Goal: Task Accomplishment & Management: Complete application form

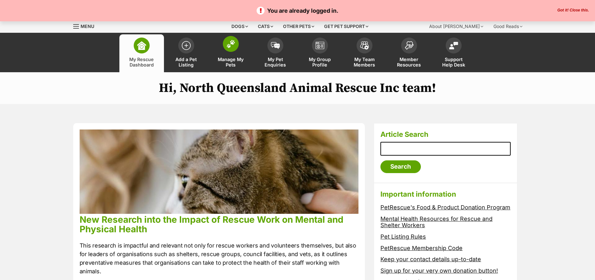
click at [229, 49] on span at bounding box center [231, 44] width 16 height 16
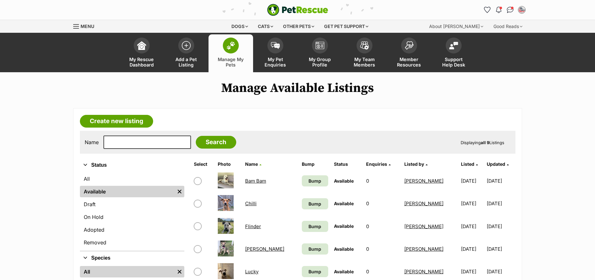
click at [251, 226] on link "Flinder" at bounding box center [253, 227] width 16 height 6
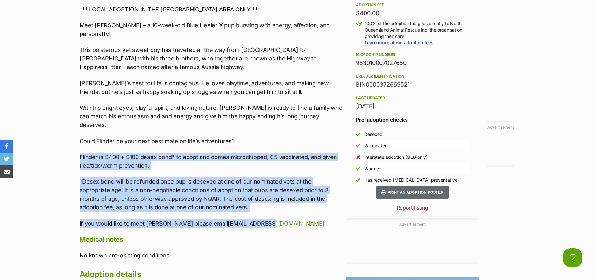
drag, startPoint x: 249, startPoint y: 206, endPoint x: 79, endPoint y: 141, distance: 182.2
click at [79, 141] on div "Upload Videos About Flinder Flinder | Male | Blue Heeler x | 16 week approx Dog…" at bounding box center [208, 100] width 270 height 429
copy div "Flinder is $400 + $100 desex bond* to adopt and comes microchipped, C5 vaccinat…"
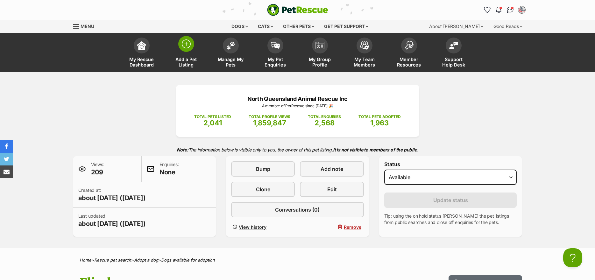
click at [187, 48] on img at bounding box center [186, 44] width 9 height 9
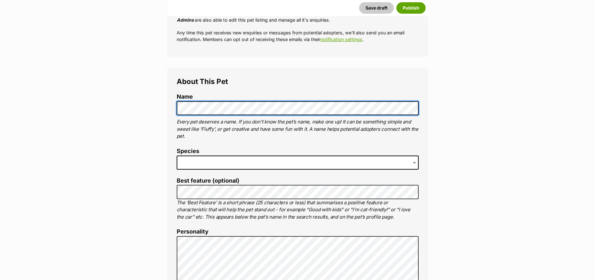
scroll to position [200, 0]
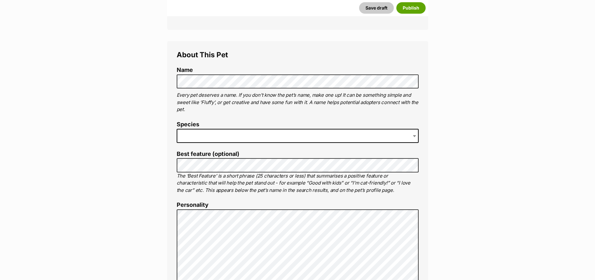
click at [206, 139] on span at bounding box center [298, 136] width 242 height 14
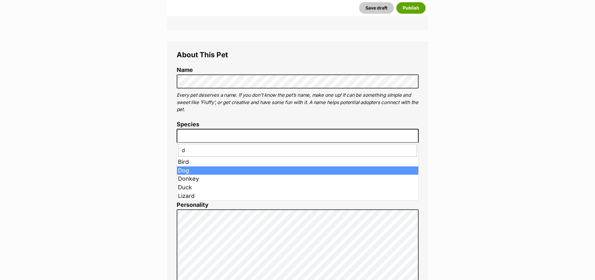
type input "d"
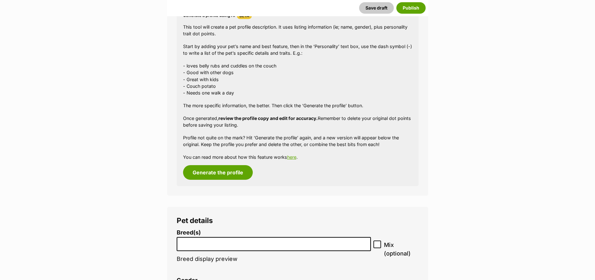
scroll to position [805, 0]
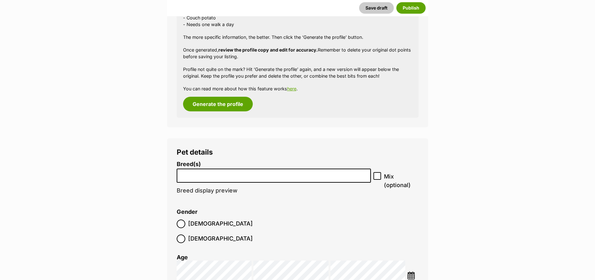
click at [284, 178] on li at bounding box center [274, 175] width 190 height 13
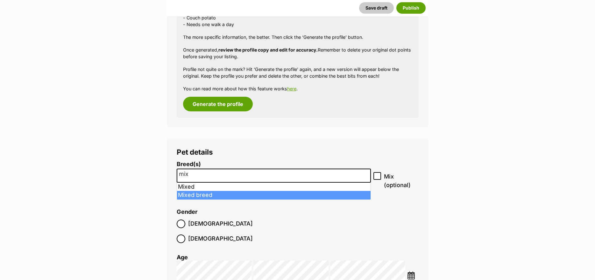
type input "mix"
select select "252261"
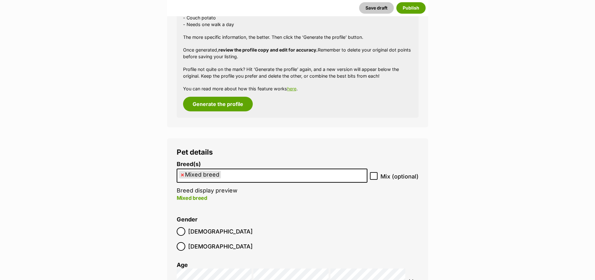
click at [319, 176] on ul "× Mixed breed" at bounding box center [272, 175] width 190 height 13
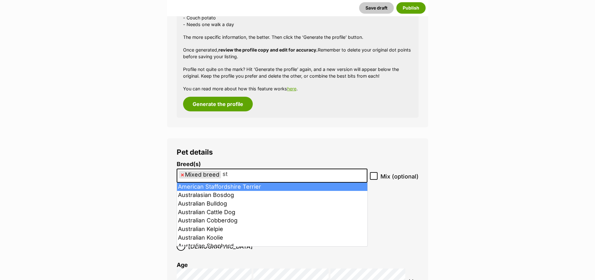
type input "s"
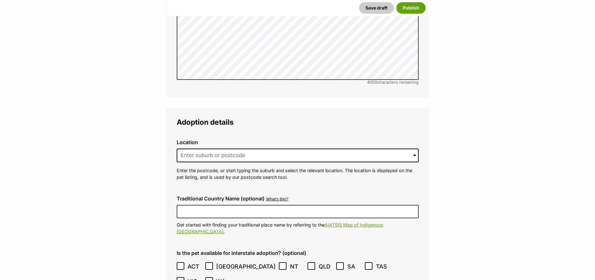
scroll to position [1538, 0]
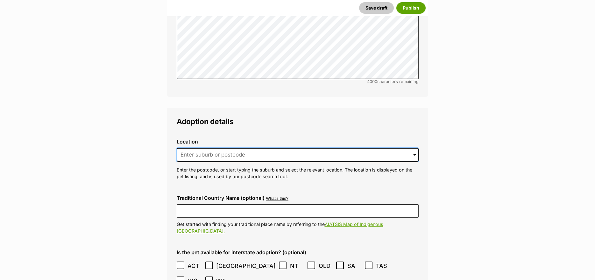
click at [191, 148] on input at bounding box center [298, 155] width 242 height 14
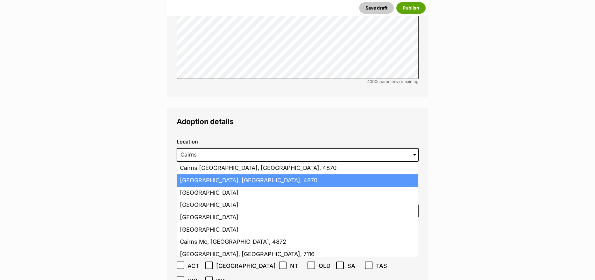
click at [183, 175] on li "Cairns, Queensland, 4870" at bounding box center [297, 181] width 241 height 12
type input "Cairns, Queensland, 4870"
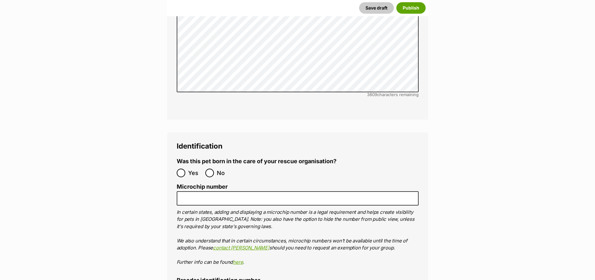
scroll to position [2111, 0]
click at [210, 169] on input "No" at bounding box center [209, 173] width 9 height 9
radio input "true"
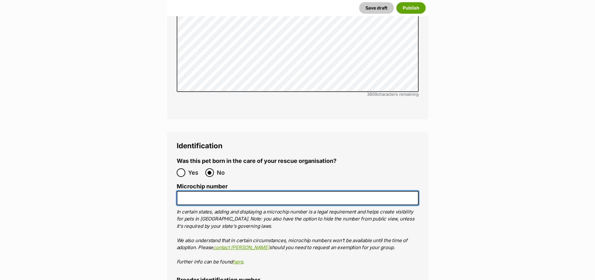
click at [207, 191] on input "Microchip number" at bounding box center [298, 198] width 242 height 14
paste input "978142001140235"
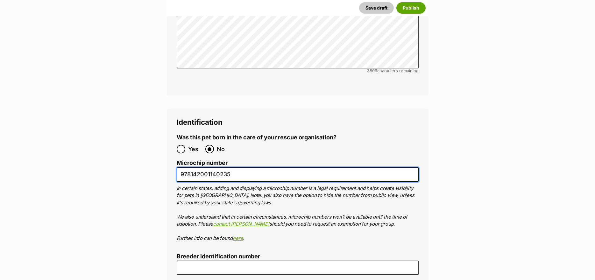
scroll to position [2207, 0]
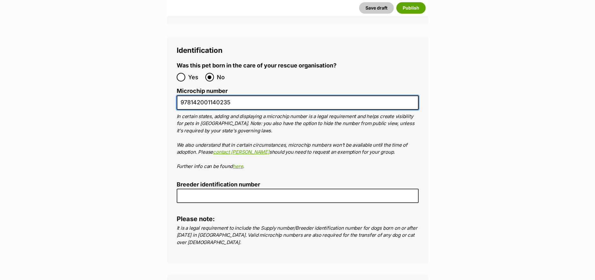
type input "978142001140235"
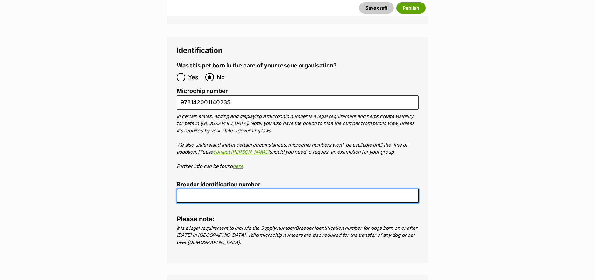
click at [207, 189] on input "Breeder identification number" at bounding box center [298, 196] width 242 height 14
type input "BIN0000372669521"
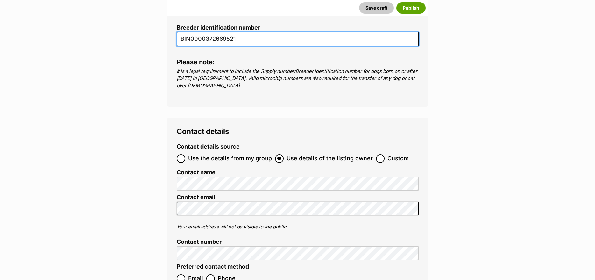
scroll to position [2398, 0]
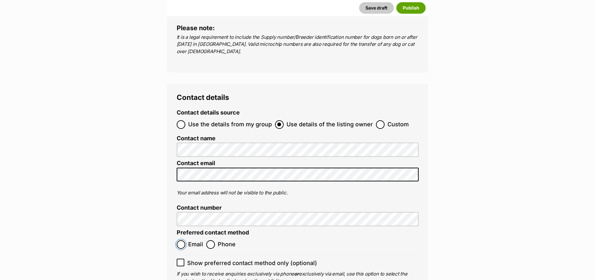
click at [183, 241] on input "Email" at bounding box center [181, 245] width 9 height 9
radio input "true"
click at [181, 259] on input "Show preferred contact method only (optional)" at bounding box center [181, 263] width 8 height 8
checkbox input "true"
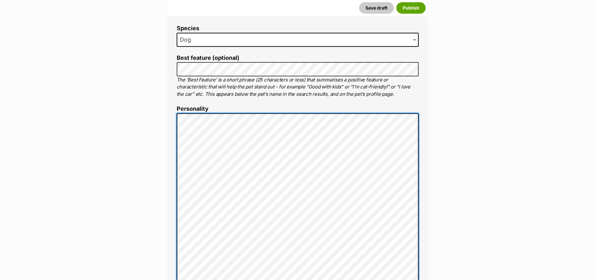
scroll to position [295, 0]
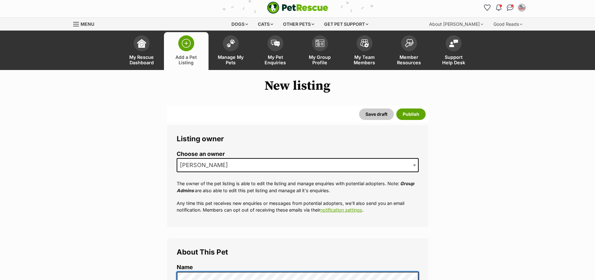
scroll to position [0, 0]
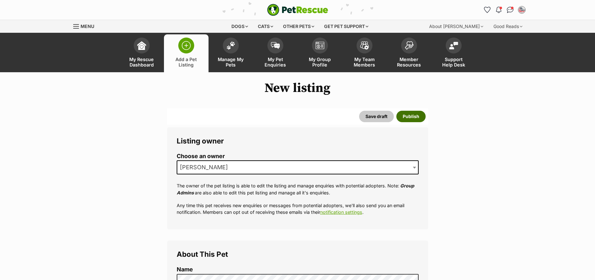
click at [420, 118] on button "Publish" at bounding box center [411, 116] width 29 height 11
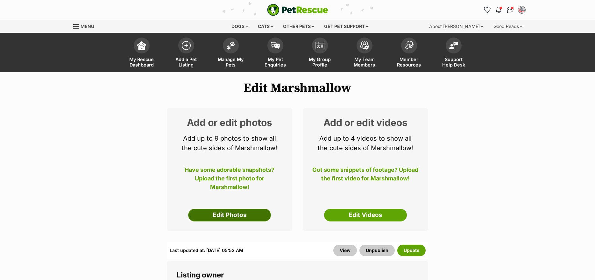
click at [226, 216] on link "Edit Photos" at bounding box center [229, 215] width 83 height 13
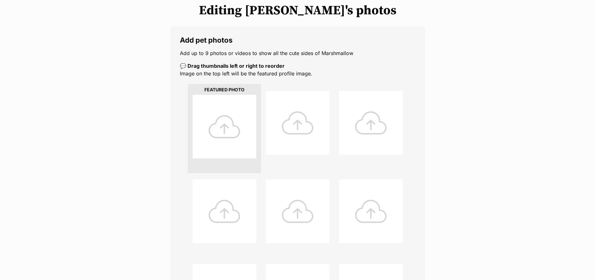
scroll to position [223, 0]
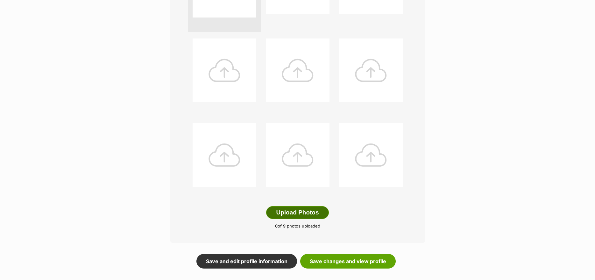
click at [299, 213] on button "Upload Photos" at bounding box center [297, 212] width 62 height 13
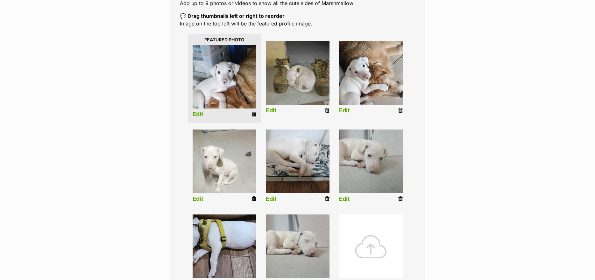
scroll to position [128, 0]
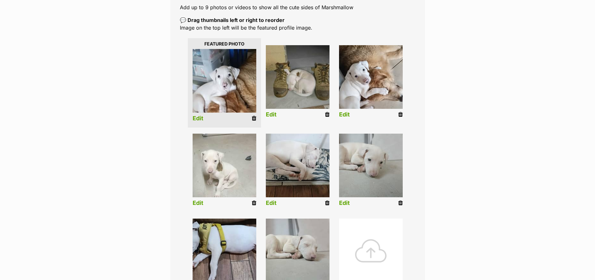
click at [198, 119] on link "Edit" at bounding box center [198, 118] width 11 height 7
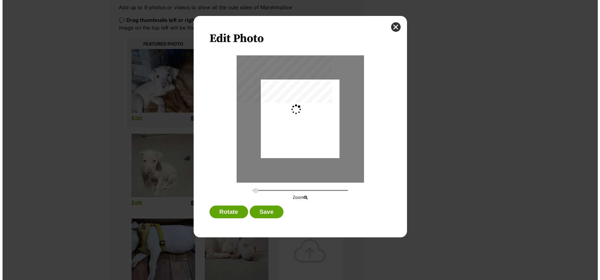
scroll to position [0, 0]
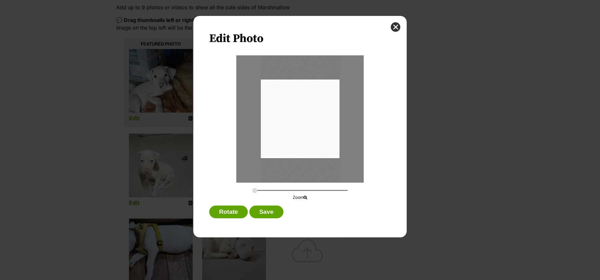
drag, startPoint x: 314, startPoint y: 126, endPoint x: 315, endPoint y: 141, distance: 15.1
click at [315, 141] on div "Dialog Window - Close (Press escape to close)" at bounding box center [300, 135] width 79 height 176
type input "0.3321"
drag, startPoint x: 299, startPoint y: 139, endPoint x: 311, endPoint y: 141, distance: 12.6
click at [311, 141] on div "Dialog Window - Close (Press escape to close)" at bounding box center [308, 138] width 95 height 213
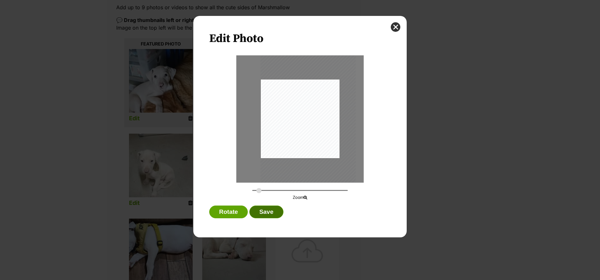
click at [273, 209] on button "Save" at bounding box center [266, 212] width 34 height 13
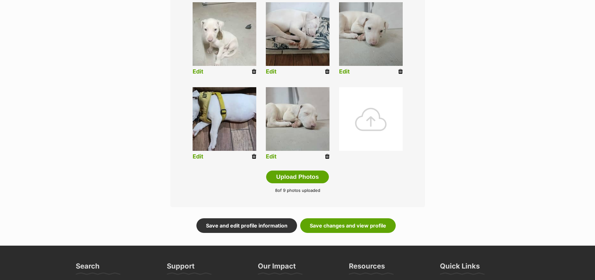
scroll to position [319, 0]
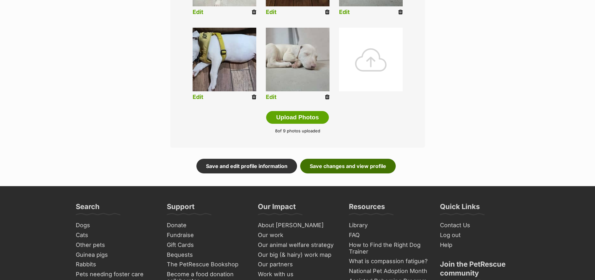
click at [342, 162] on link "Save changes and view profile" at bounding box center [348, 166] width 96 height 15
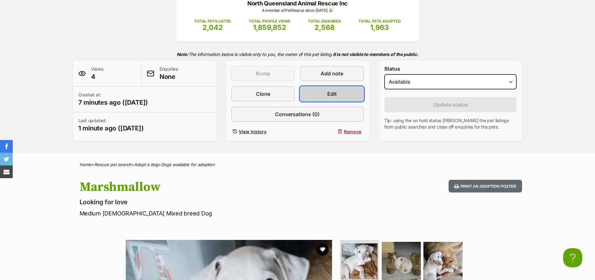
click at [329, 94] on span "Edit" at bounding box center [333, 94] width 10 height 8
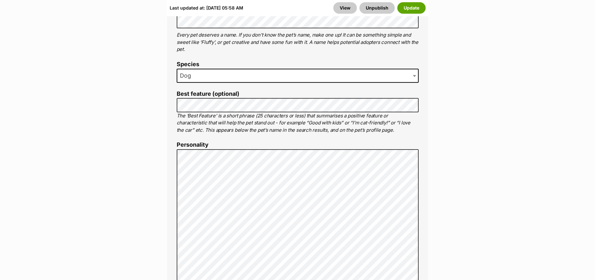
scroll to position [510, 0]
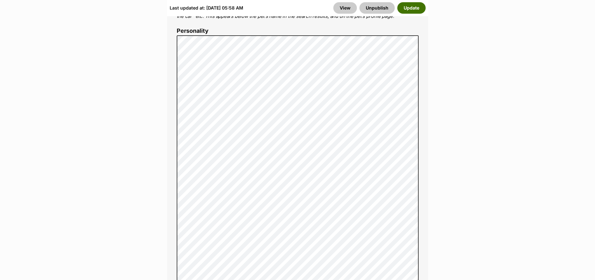
click at [417, 7] on button "Update" at bounding box center [412, 7] width 28 height 11
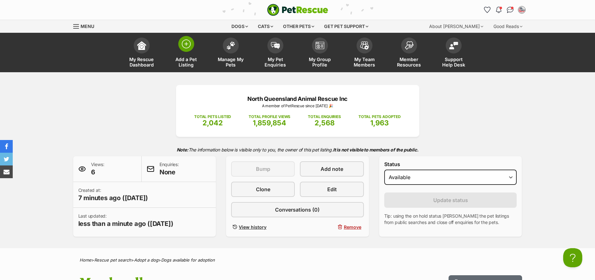
click at [188, 47] on img at bounding box center [186, 44] width 9 height 9
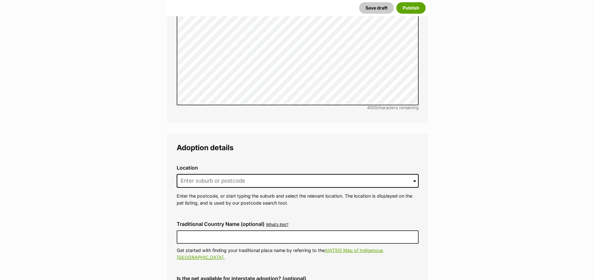
scroll to position [1211, 0]
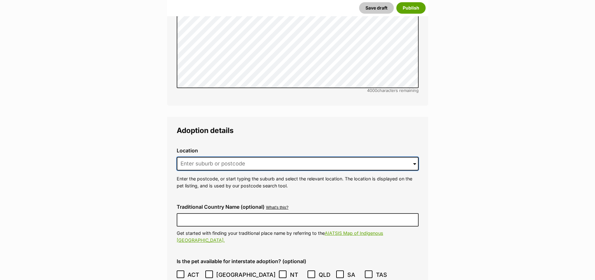
click at [206, 157] on input at bounding box center [298, 164] width 242 height 14
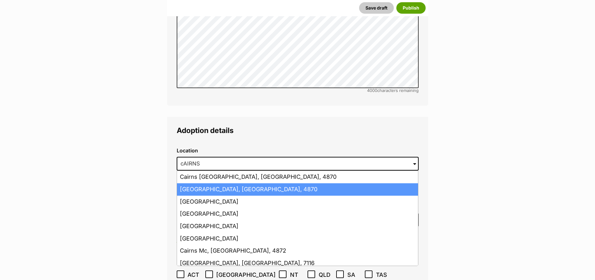
click at [200, 184] on li "[GEOGRAPHIC_DATA], [GEOGRAPHIC_DATA], 4870" at bounding box center [297, 190] width 241 height 12
type input "[GEOGRAPHIC_DATA], [GEOGRAPHIC_DATA], 4870"
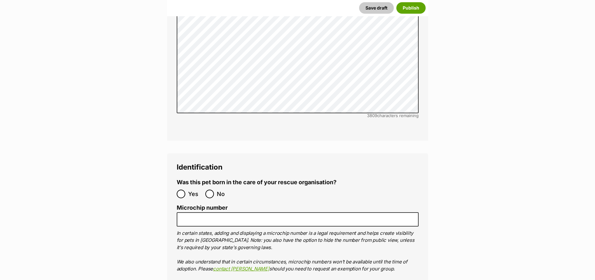
scroll to position [1848, 0]
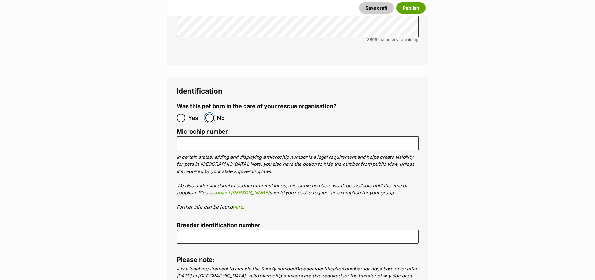
click at [209, 114] on input "No" at bounding box center [209, 118] width 9 height 9
radio input "true"
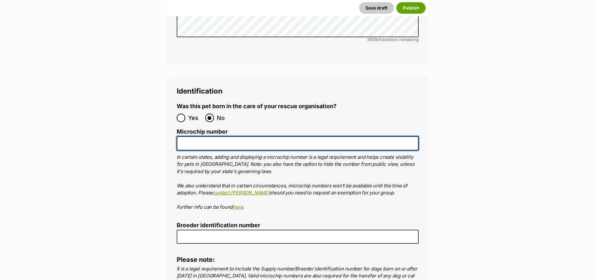
click at [206, 136] on input "Microchip number" at bounding box center [298, 143] width 242 height 14
paste input "953010007982938"
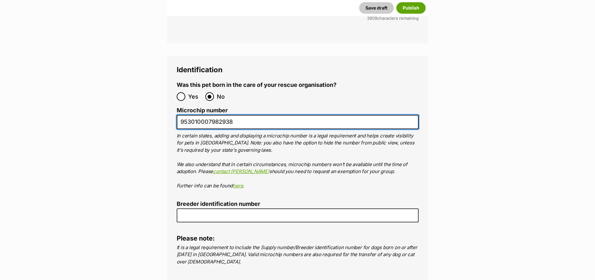
scroll to position [1880, 0]
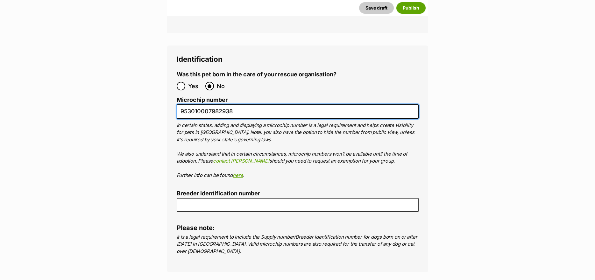
type input "953010007982938"
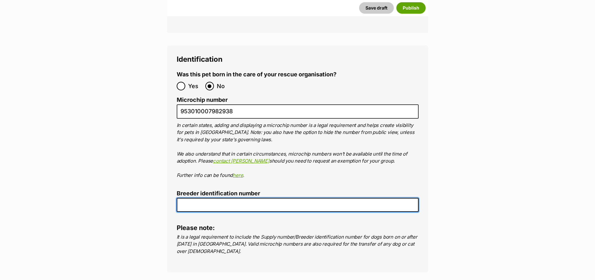
click at [207, 198] on input "Breeder identification number" at bounding box center [298, 205] width 242 height 14
type input "BIN0000372669521"
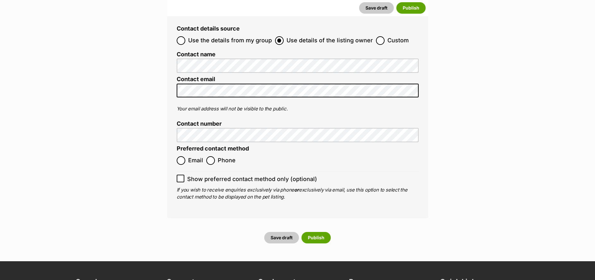
scroll to position [2166, 0]
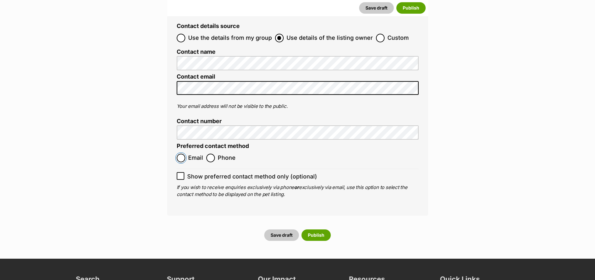
click at [179, 154] on input "Email" at bounding box center [181, 158] width 9 height 9
radio input "true"
click at [182, 174] on icon at bounding box center [180, 176] width 4 height 4
click at [182, 172] on input "Show preferred contact method only (optional)" at bounding box center [181, 176] width 8 height 8
checkbox input "true"
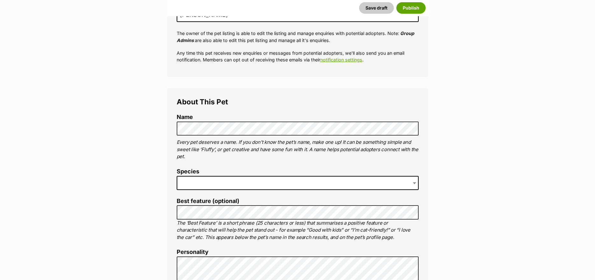
scroll to position [159, 0]
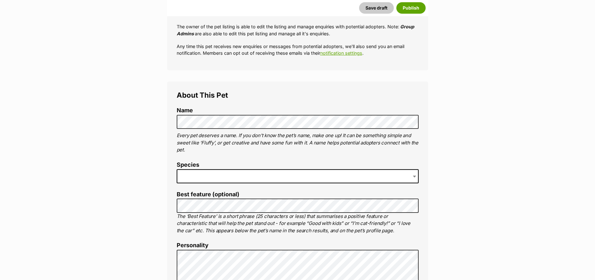
click at [201, 170] on span at bounding box center [298, 176] width 242 height 14
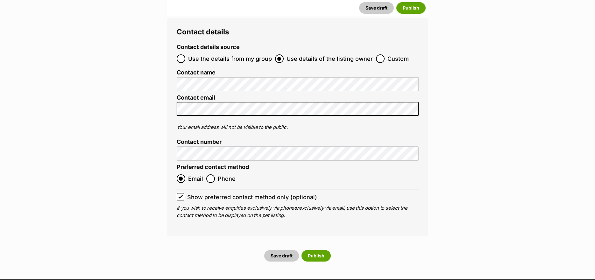
scroll to position [2396, 0]
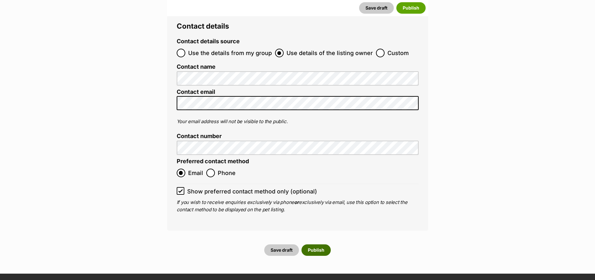
click at [317, 245] on button "Publish" at bounding box center [316, 250] width 29 height 11
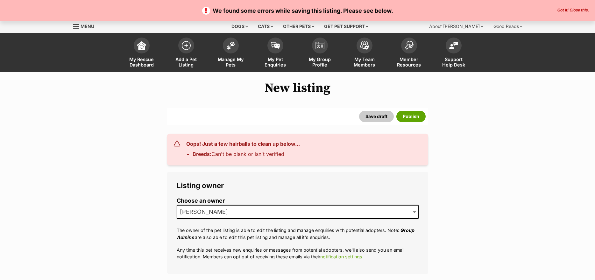
select select
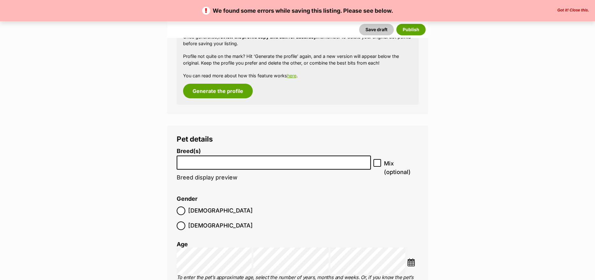
scroll to position [796, 0]
click at [290, 160] on input "search" at bounding box center [274, 161] width 190 height 7
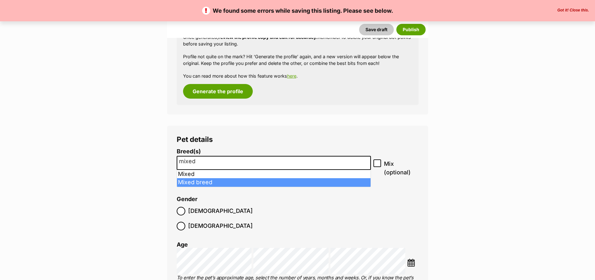
type input "mixed"
select select "252261"
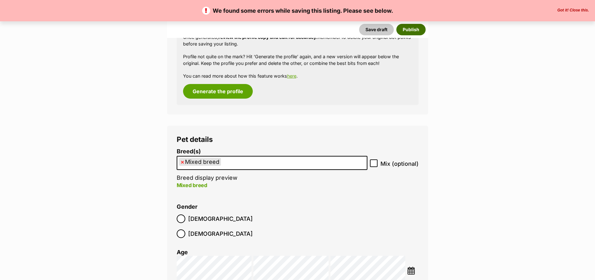
click at [411, 28] on button "Publish" at bounding box center [411, 29] width 29 height 11
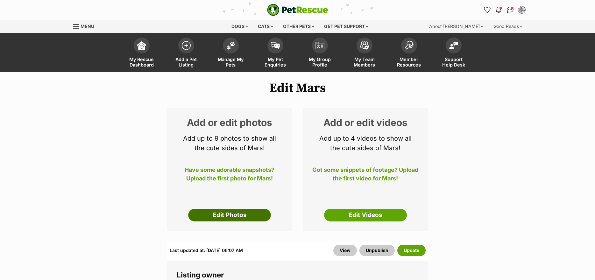
click at [205, 212] on link "Edit Photos" at bounding box center [229, 215] width 83 height 13
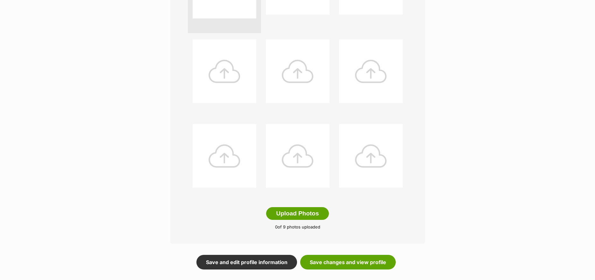
scroll to position [223, 0]
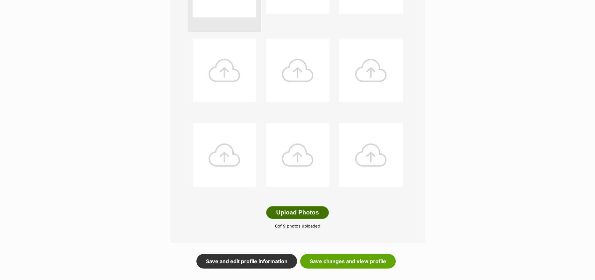
click at [292, 213] on button "Upload Photos" at bounding box center [297, 212] width 62 height 13
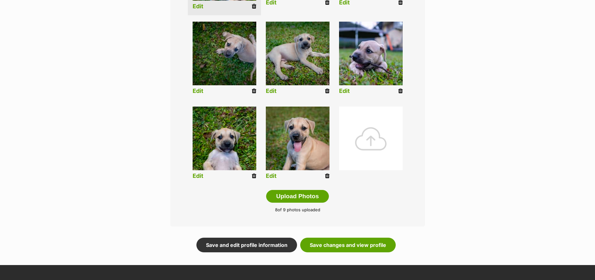
scroll to position [255, 0]
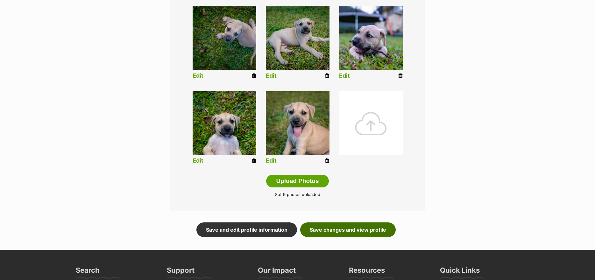
click at [348, 229] on link "Save changes and view profile" at bounding box center [348, 230] width 96 height 15
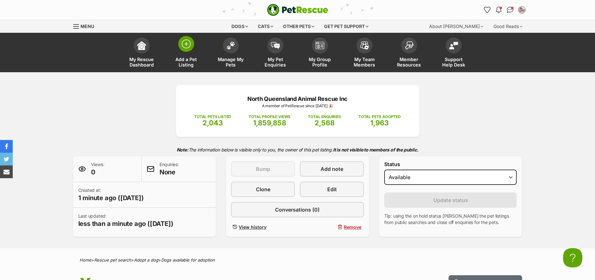
click at [182, 44] on img at bounding box center [186, 44] width 9 height 9
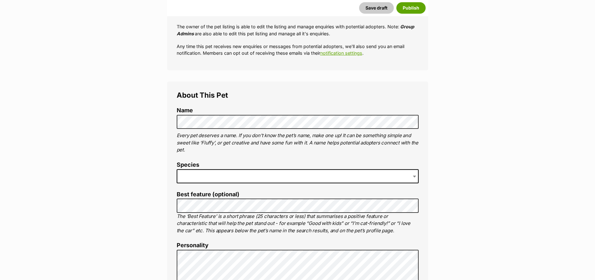
click at [204, 177] on span at bounding box center [298, 176] width 242 height 14
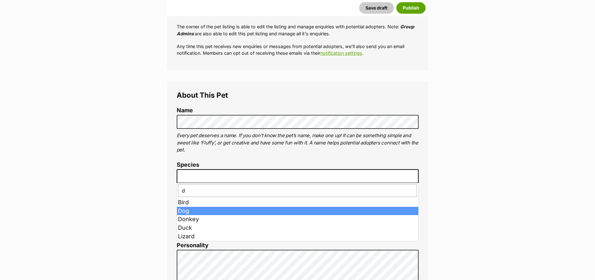
type input "d"
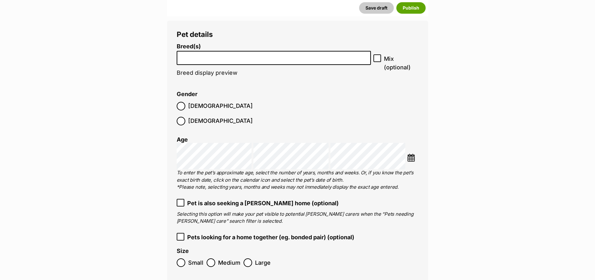
scroll to position [933, 0]
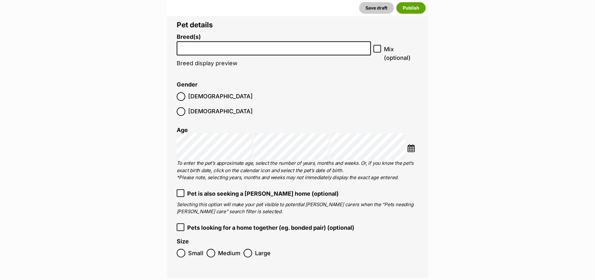
click at [201, 54] on li at bounding box center [274, 48] width 190 height 13
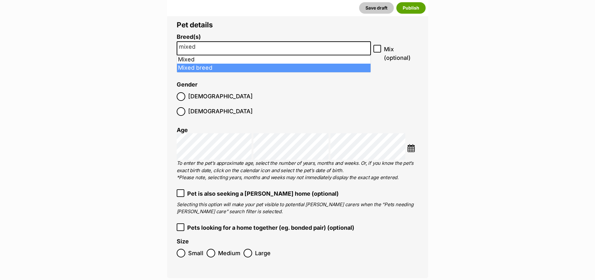
type input "mixed"
select select "252261"
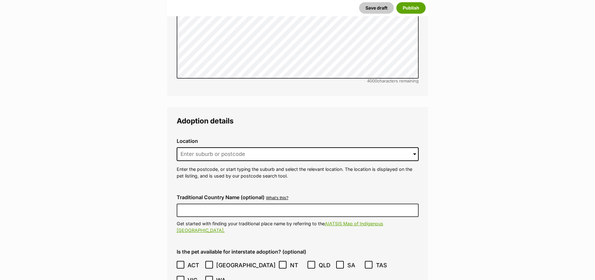
scroll to position [1570, 0]
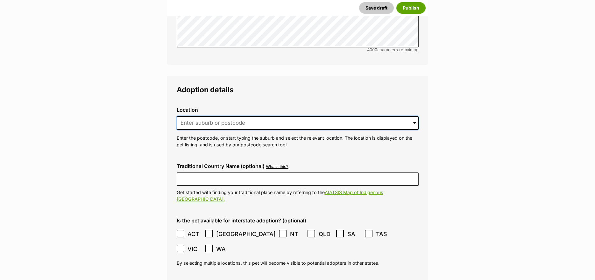
click at [211, 116] on input at bounding box center [298, 123] width 242 height 14
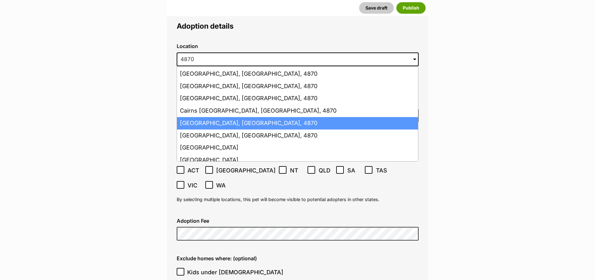
scroll to position [159, 0]
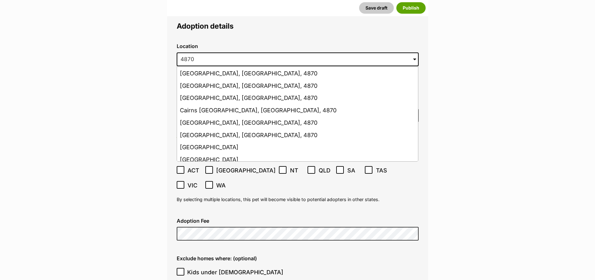
click at [199, 129] on li "[GEOGRAPHIC_DATA], [GEOGRAPHIC_DATA], 4870" at bounding box center [297, 135] width 241 height 12
type input "[GEOGRAPHIC_DATA], [GEOGRAPHIC_DATA], 4870"
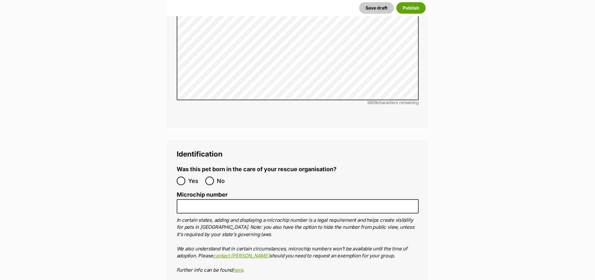
scroll to position [2143, 0]
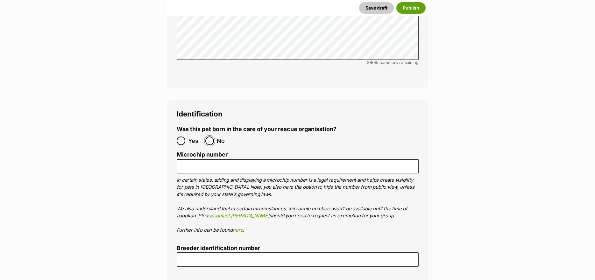
click at [210, 137] on input "No" at bounding box center [209, 141] width 9 height 9
radio input "true"
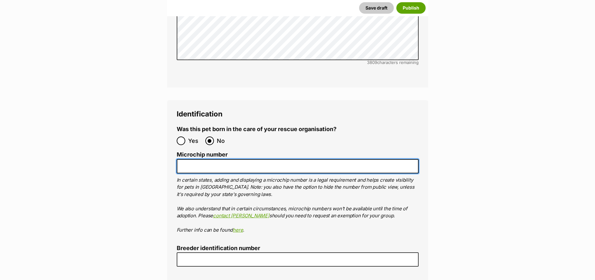
click at [211, 159] on input "Microchip number" at bounding box center [298, 166] width 242 height 14
type input "tba"
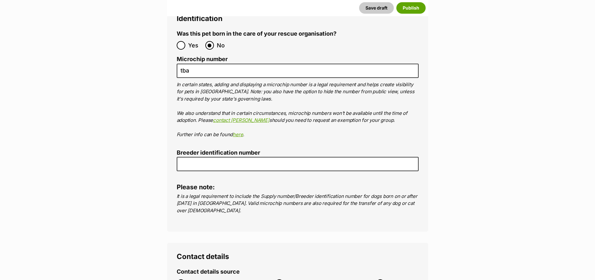
scroll to position [2271, 0]
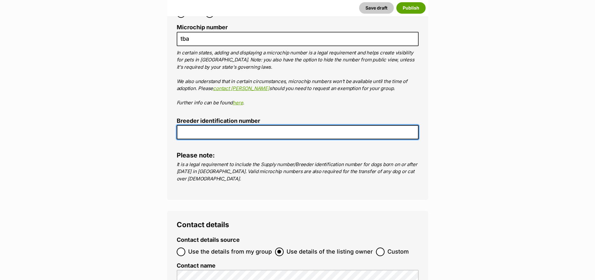
drag, startPoint x: 201, startPoint y: 95, endPoint x: 224, endPoint y: 123, distance: 36.6
click at [201, 125] on input "Breeder identification number" at bounding box center [298, 132] width 242 height 14
type input "BIN0000372669521"
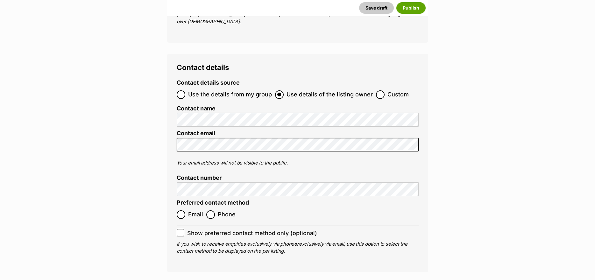
scroll to position [2430, 0]
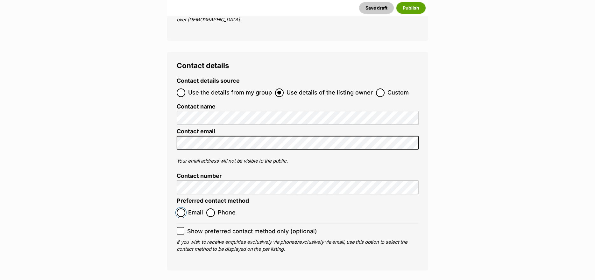
click at [180, 209] on input "Email" at bounding box center [181, 213] width 9 height 9
radio input "true"
click at [181, 229] on icon at bounding box center [180, 231] width 4 height 4
click at [181, 227] on input "Show preferred contact method only (optional)" at bounding box center [181, 231] width 8 height 8
checkbox input "true"
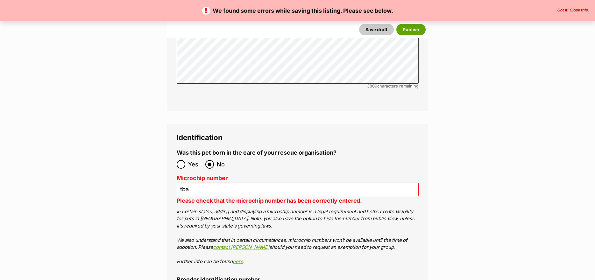
scroll to position [2198, 0]
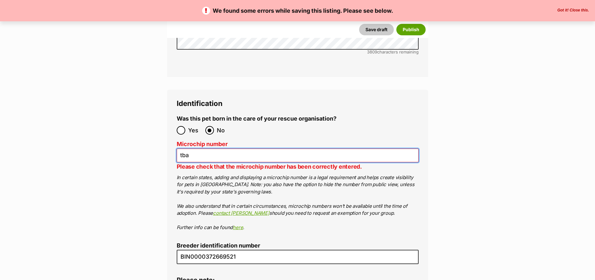
click at [261, 149] on input "tba" at bounding box center [298, 156] width 242 height 14
type input "tba25"
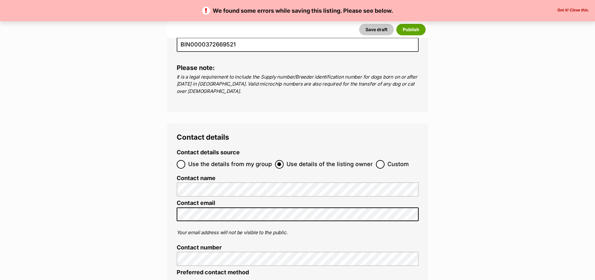
scroll to position [2485, 0]
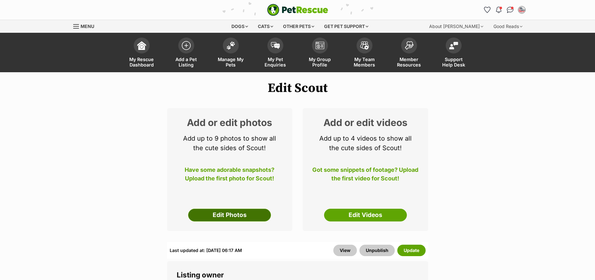
click at [222, 213] on link "Edit Photos" at bounding box center [229, 215] width 83 height 13
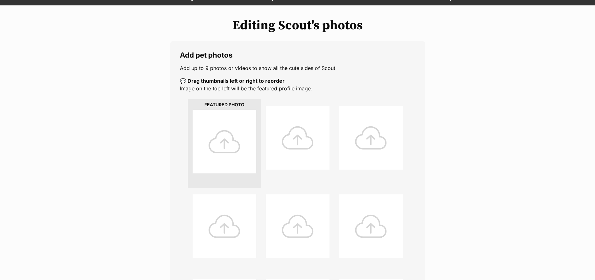
scroll to position [191, 0]
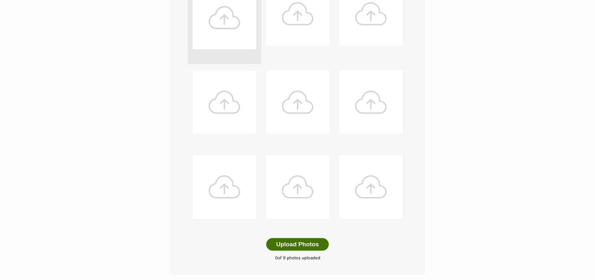
click at [298, 245] on button "Upload Photos" at bounding box center [297, 244] width 62 height 13
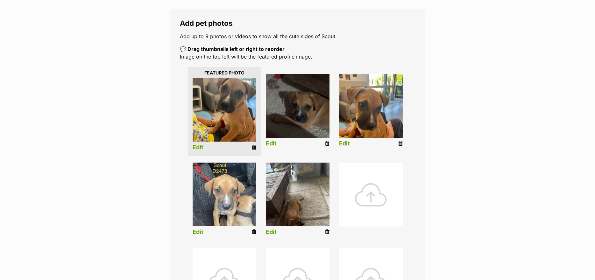
scroll to position [191, 0]
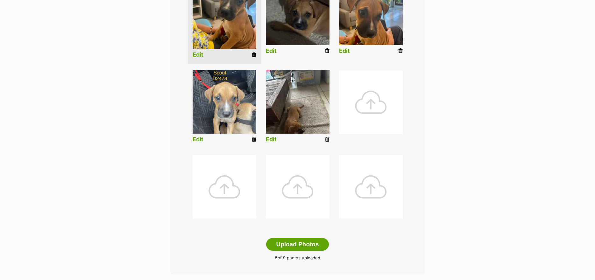
click at [197, 139] on link "Edit" at bounding box center [198, 139] width 11 height 7
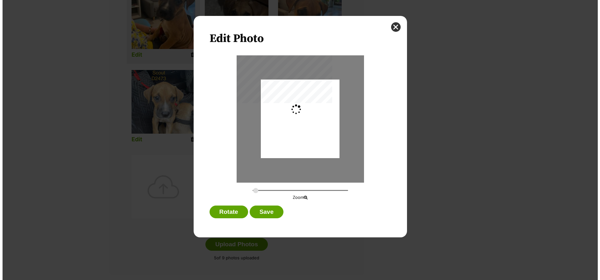
scroll to position [0, 0]
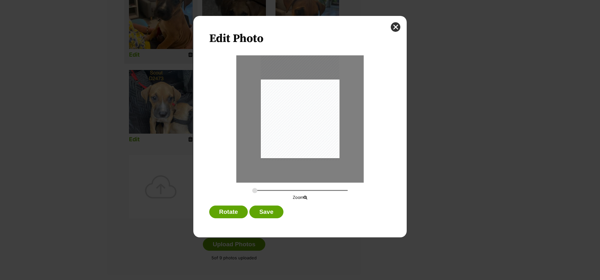
drag, startPoint x: 290, startPoint y: 135, endPoint x: 290, endPoint y: 124, distance: 11.2
click at [290, 124] on div "Dialog Window - Close (Press escape to close)" at bounding box center [300, 107] width 79 height 105
type input "0.3019"
drag, startPoint x: 290, startPoint y: 124, endPoint x: 289, endPoint y: 133, distance: 8.9
click at [289, 133] on div "Dialog Window - Close (Press escape to close)" at bounding box center [299, 115] width 87 height 115
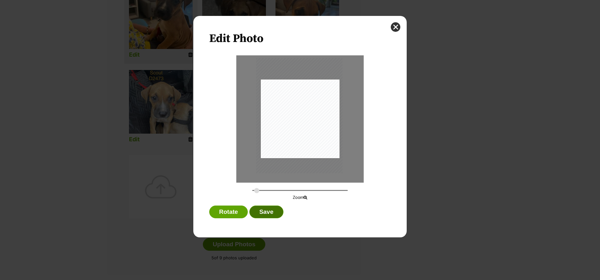
click at [266, 208] on button "Save" at bounding box center [266, 212] width 34 height 13
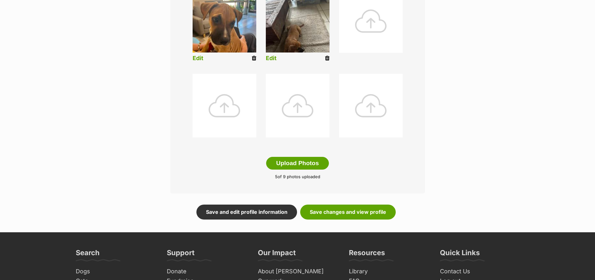
scroll to position [287, 0]
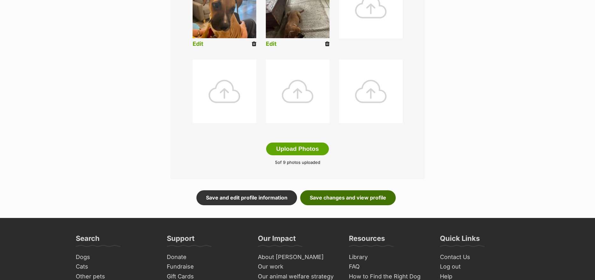
click at [356, 196] on link "Save changes and view profile" at bounding box center [348, 198] width 96 height 15
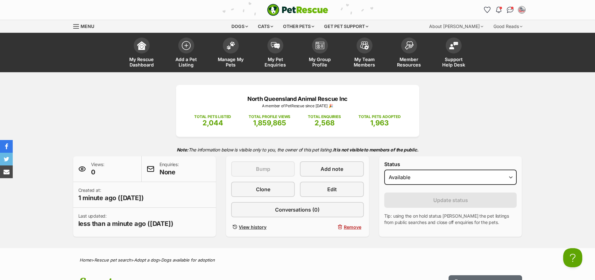
drag, startPoint x: 320, startPoint y: 108, endPoint x: 509, endPoint y: 126, distance: 190.1
click at [320, 108] on p "A member of PetRescue since [DATE] 🎉" at bounding box center [298, 106] width 224 height 6
